Goal: Task Accomplishment & Management: Use online tool/utility

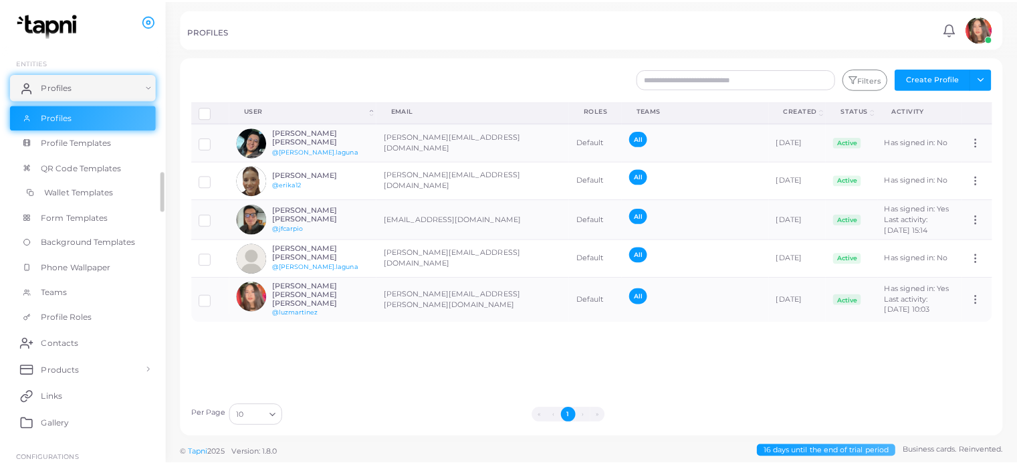
scroll to position [64, 0]
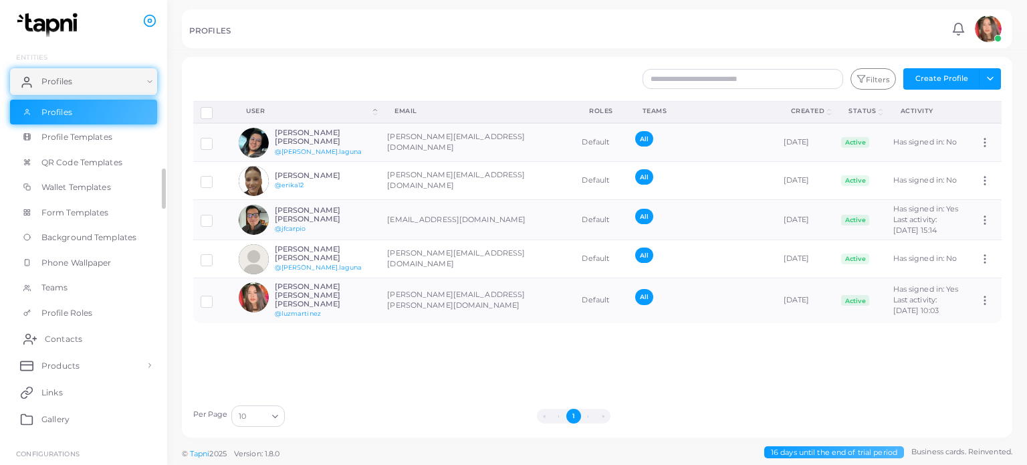
click at [90, 341] on link "Contacts" at bounding box center [83, 338] width 147 height 27
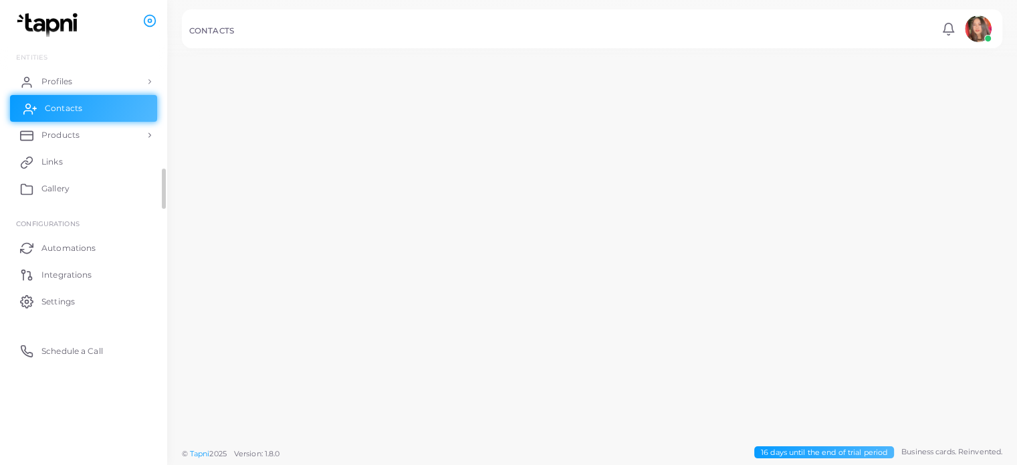
scroll to position [62, 0]
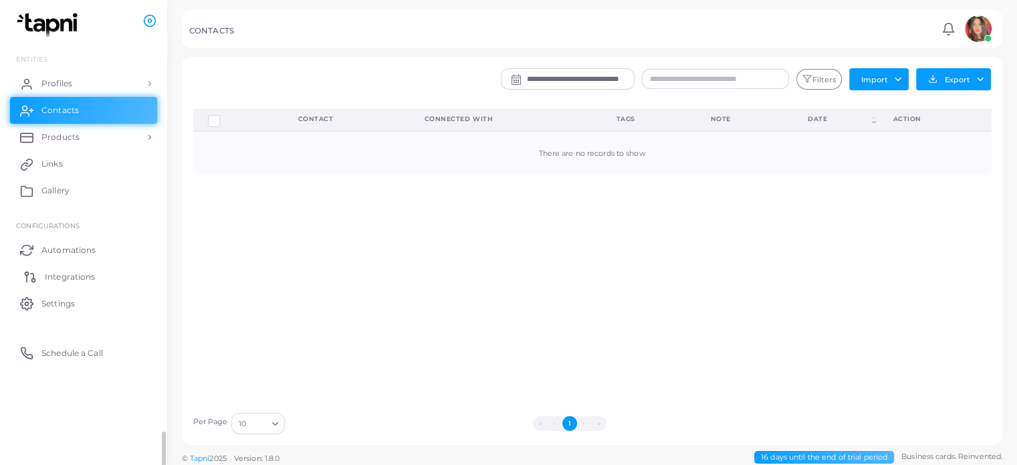
click at [102, 285] on link "Integrations" at bounding box center [83, 276] width 147 height 27
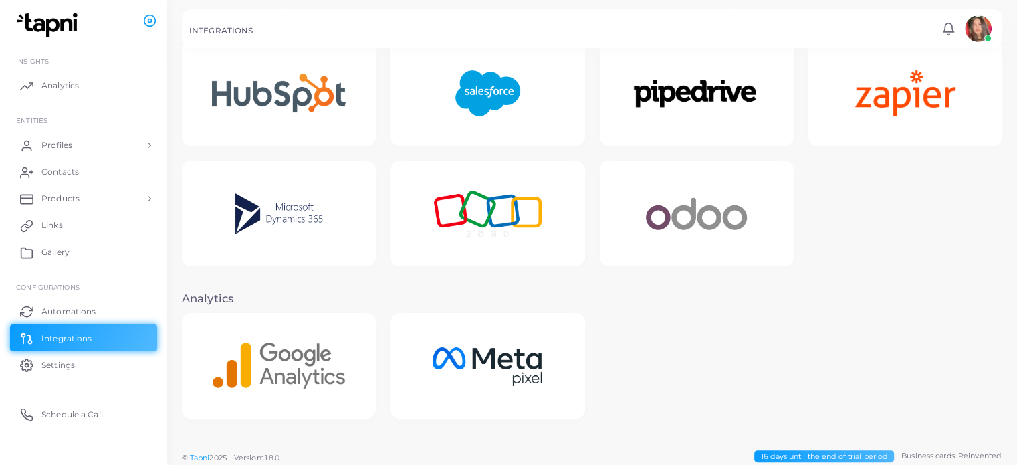
scroll to position [313, 0]
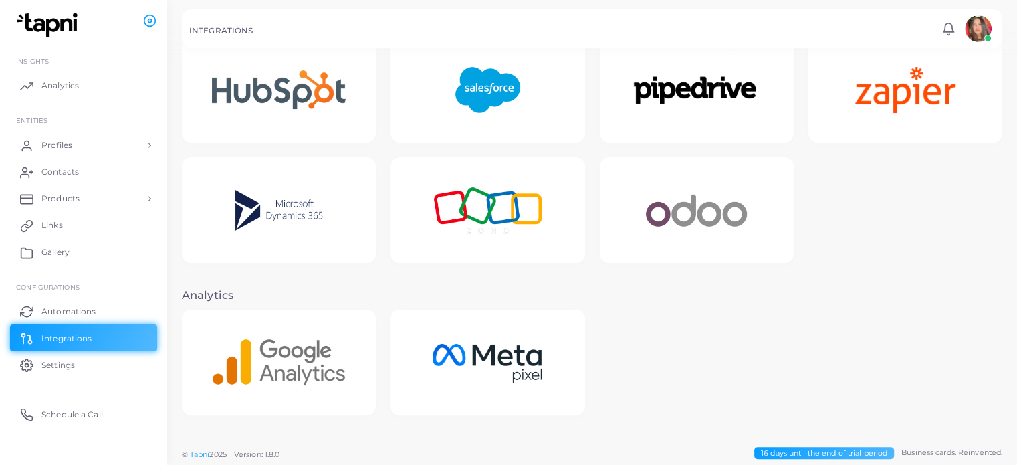
click at [481, 118] on img at bounding box center [487, 90] width 103 height 84
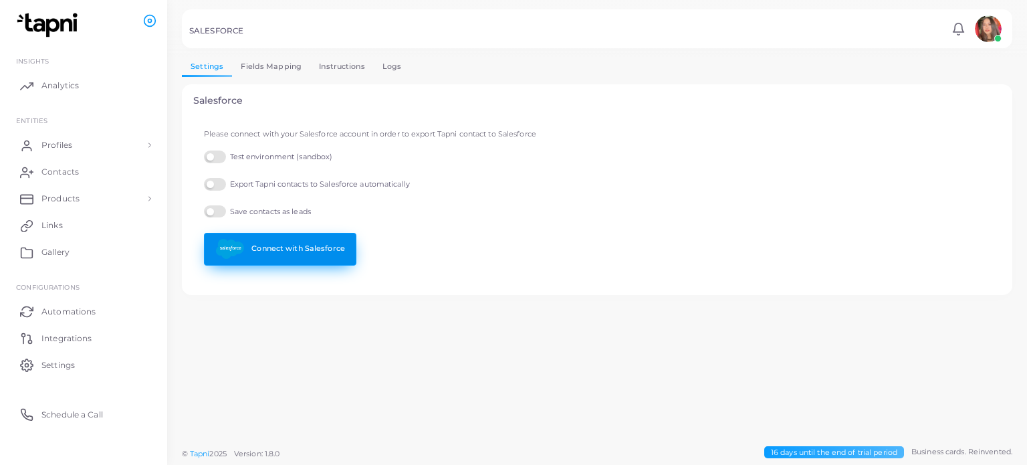
click at [296, 261] on link "Connect with Salesforce" at bounding box center [280, 249] width 152 height 33
click at [262, 58] on link "Fields Mapping" at bounding box center [271, 66] width 78 height 19
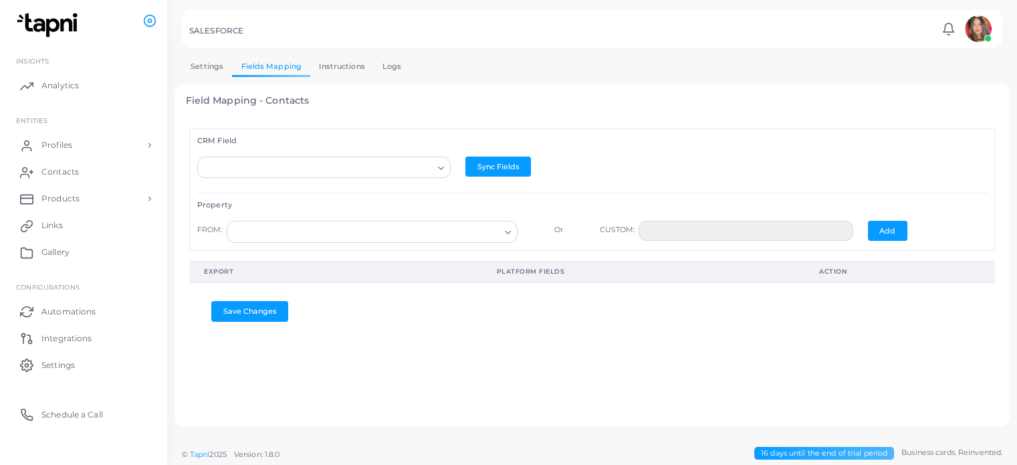
click at [215, 71] on link "Settings" at bounding box center [207, 66] width 50 height 19
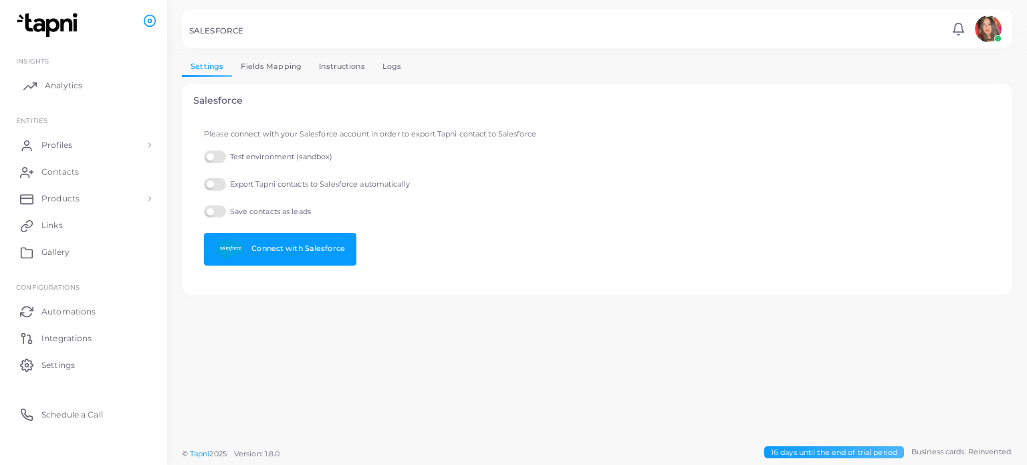
click at [102, 85] on link "Analytics" at bounding box center [83, 85] width 147 height 27
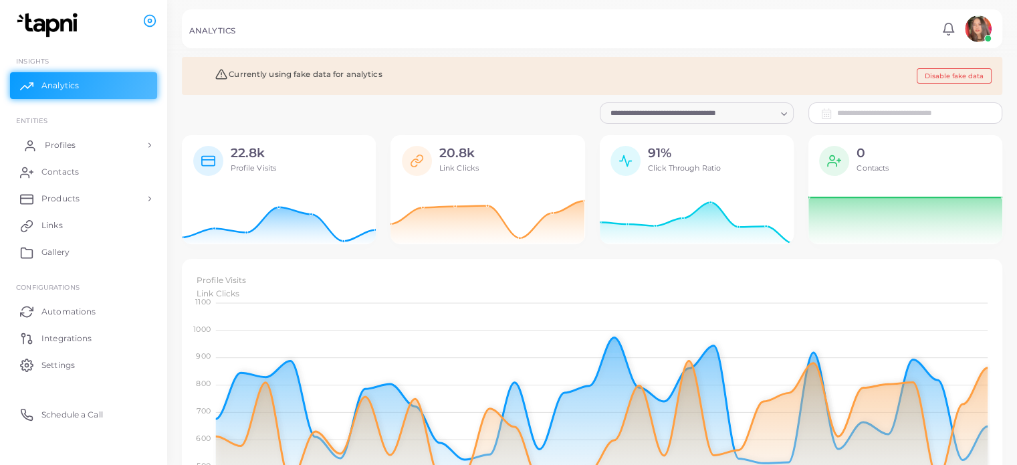
click at [96, 154] on link "Profiles" at bounding box center [83, 145] width 147 height 27
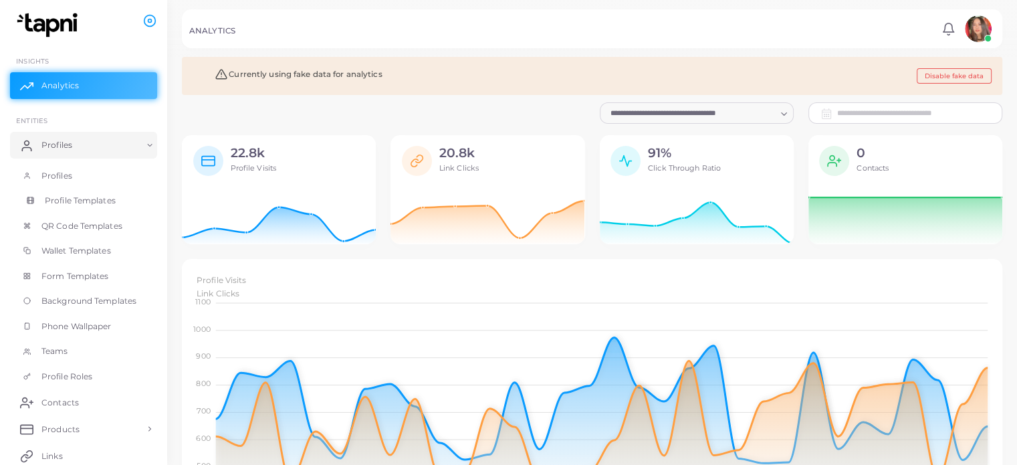
click at [89, 195] on link "Profile Templates" at bounding box center [83, 200] width 147 height 25
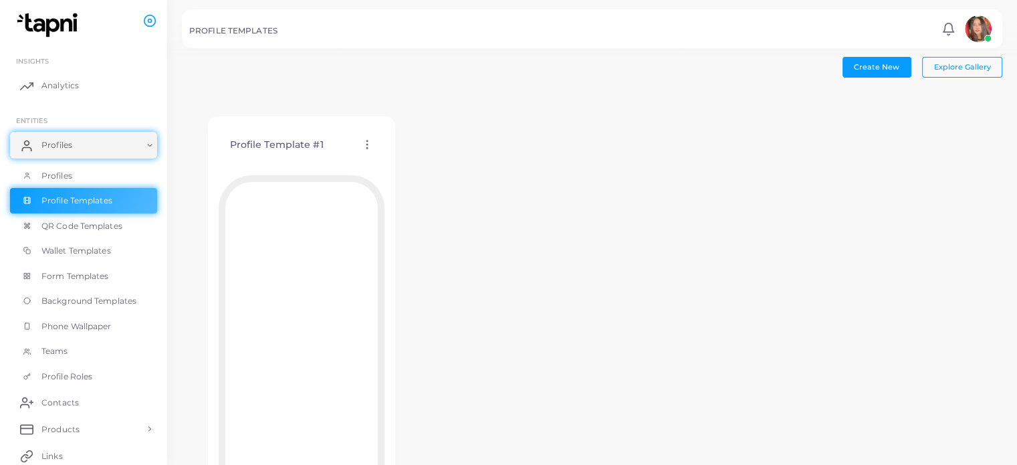
click at [369, 141] on icon at bounding box center [367, 144] width 12 height 12
click at [586, 289] on div "Profile Template #1 Edit Template Assign template Duplicate Template Delete Tem…" at bounding box center [592, 325] width 820 height 469
click at [89, 402] on link "Contacts" at bounding box center [83, 401] width 147 height 27
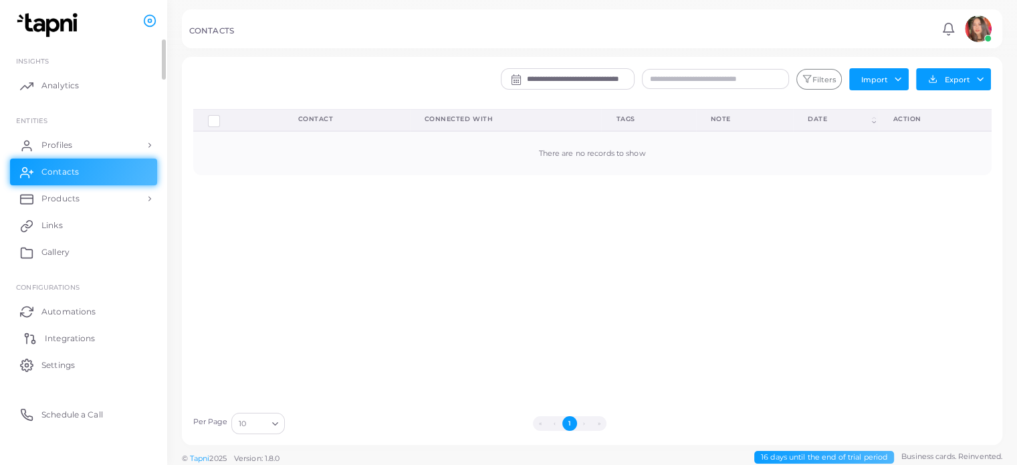
click at [99, 334] on link "Integrations" at bounding box center [83, 337] width 147 height 27
